Goal: Information Seeking & Learning: Learn about a topic

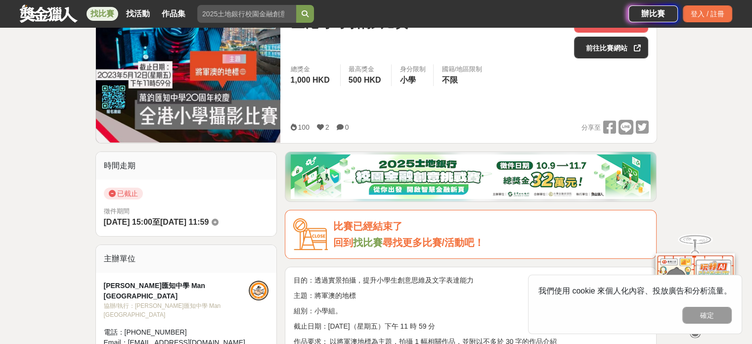
scroll to position [149, 0]
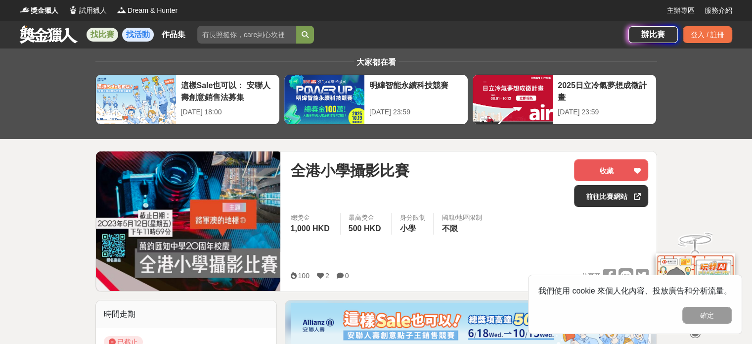
click at [128, 34] on link "找活動" at bounding box center [138, 35] width 32 height 14
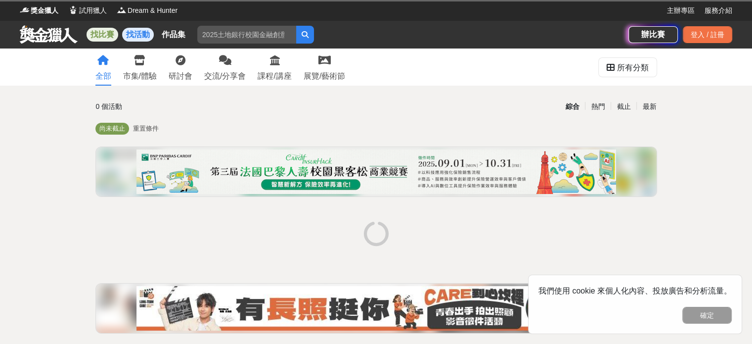
click at [102, 36] on link "找比賽" at bounding box center [103, 35] width 32 height 14
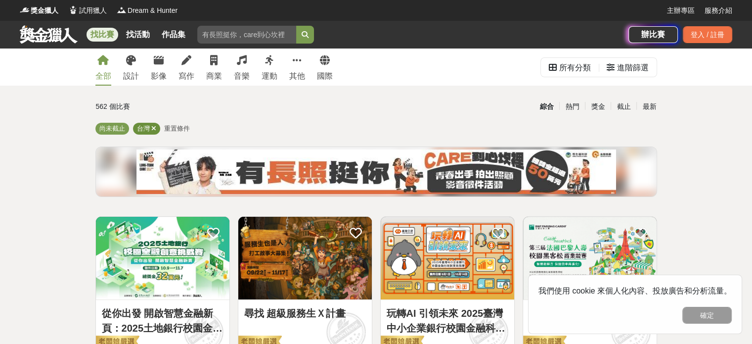
click at [151, 128] on icon at bounding box center [153, 128] width 5 height 6
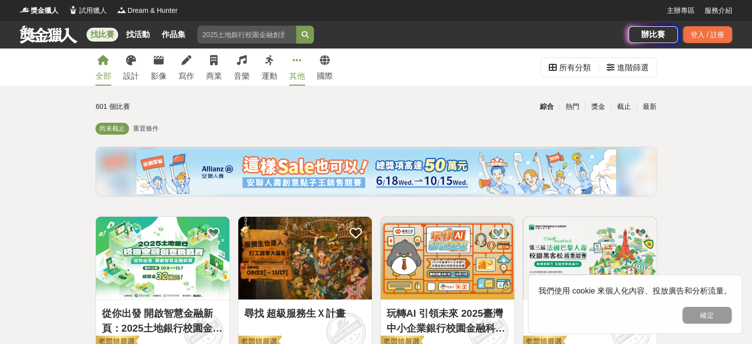
click at [301, 69] on link "其他" at bounding box center [297, 66] width 16 height 37
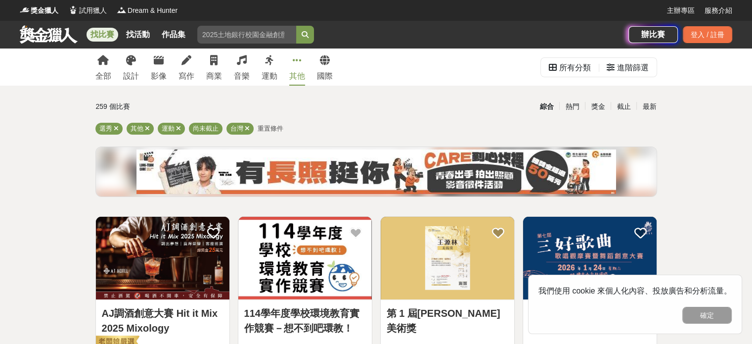
click at [301, 69] on link "其他" at bounding box center [297, 66] width 16 height 37
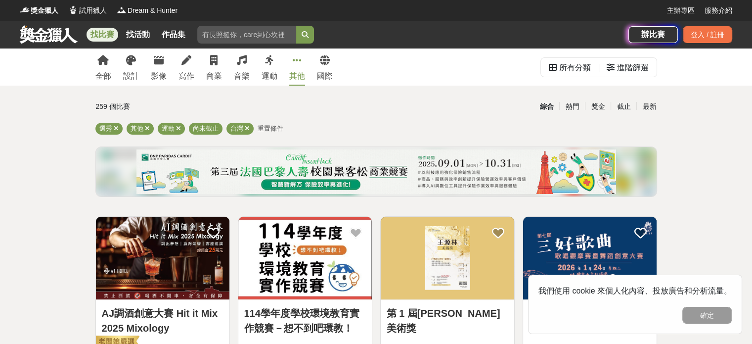
click at [301, 69] on link "其他" at bounding box center [297, 66] width 16 height 37
